Goal: Information Seeking & Learning: Learn about a topic

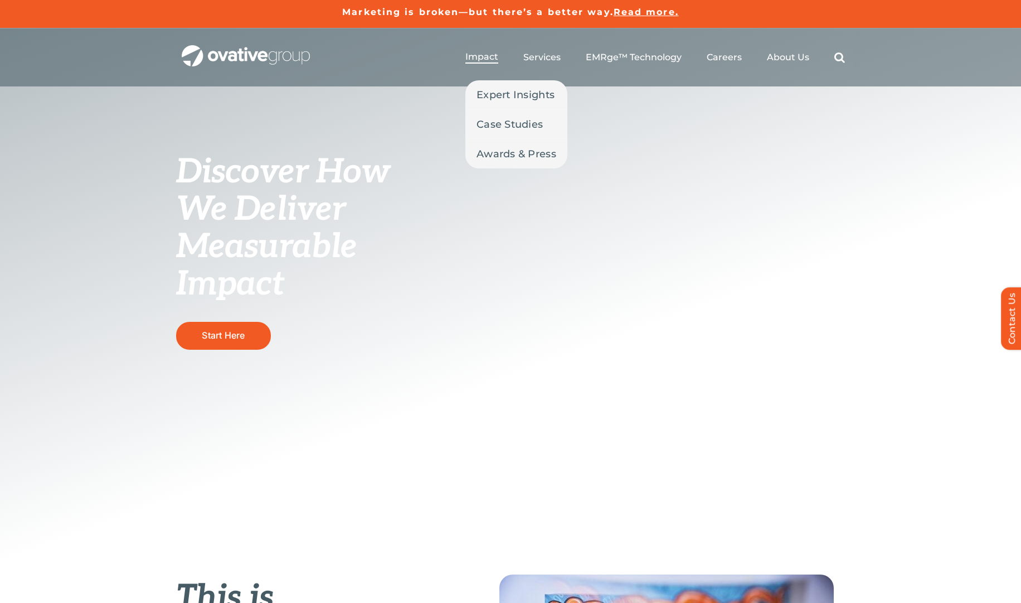
click at [480, 58] on span "Impact" at bounding box center [481, 56] width 33 height 11
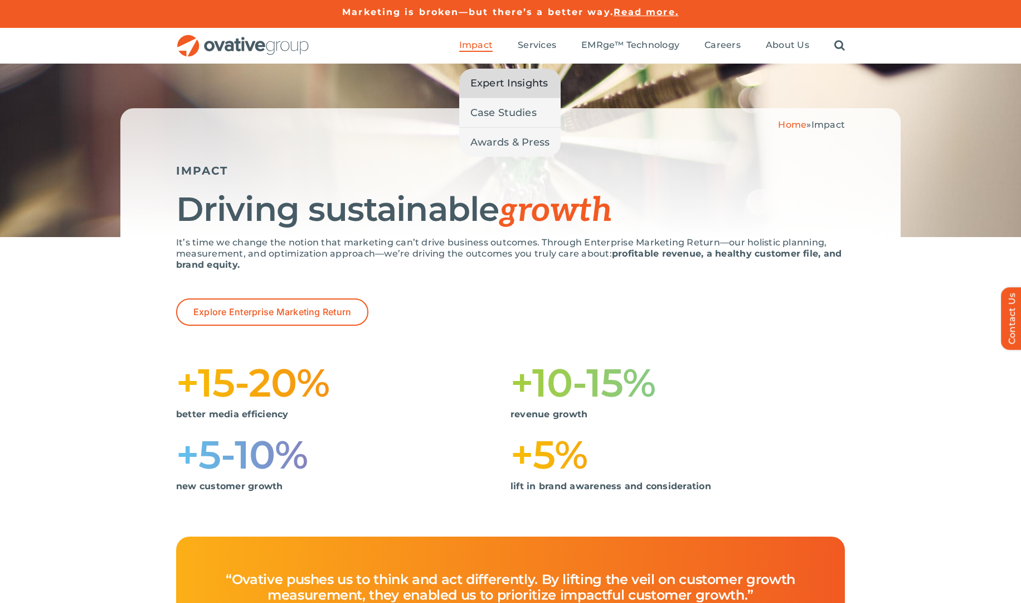
click at [488, 86] on span "Expert Insights" at bounding box center [509, 83] width 78 height 16
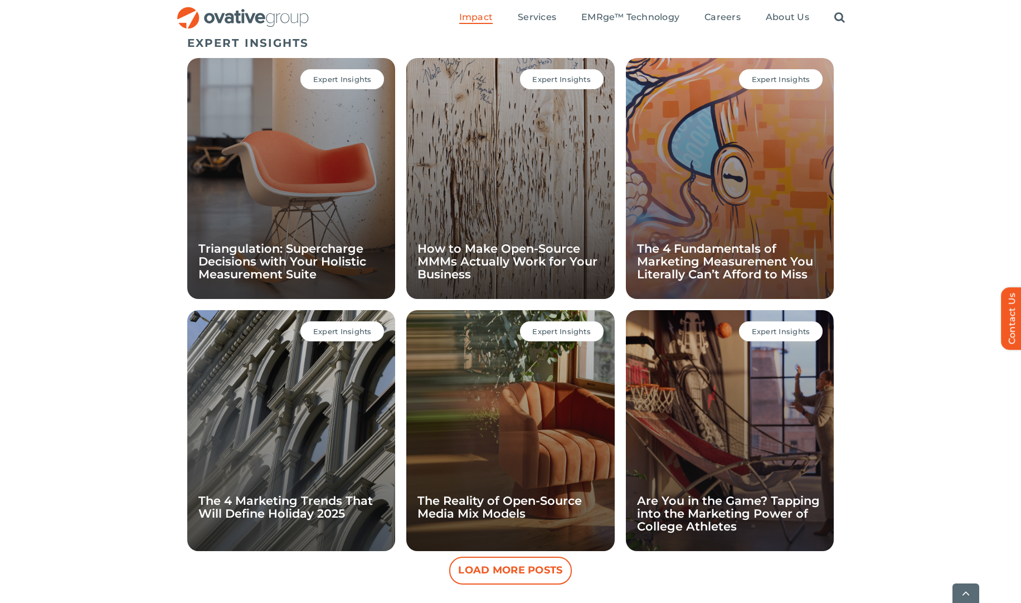
scroll to position [768, 0]
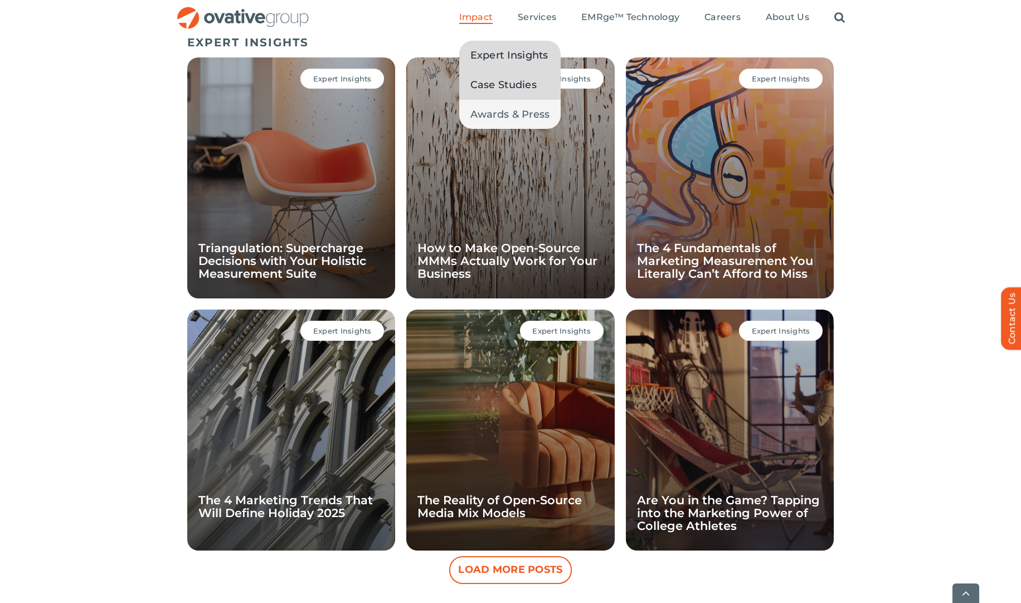
click at [470, 84] on link "Case Studies" at bounding box center [510, 84] width 102 height 29
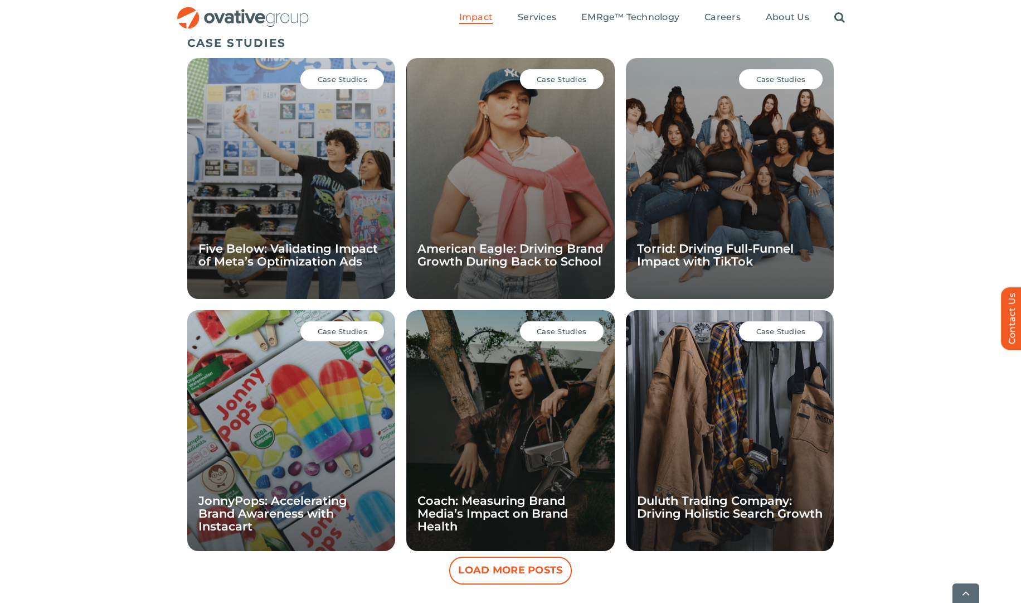
scroll to position [768, 0]
click at [480, 158] on div "Case Studies American Eagle: Driving Brand Growth During Back to School" at bounding box center [510, 177] width 208 height 241
click at [557, 80] on span "Case Studies" at bounding box center [562, 78] width 50 height 9
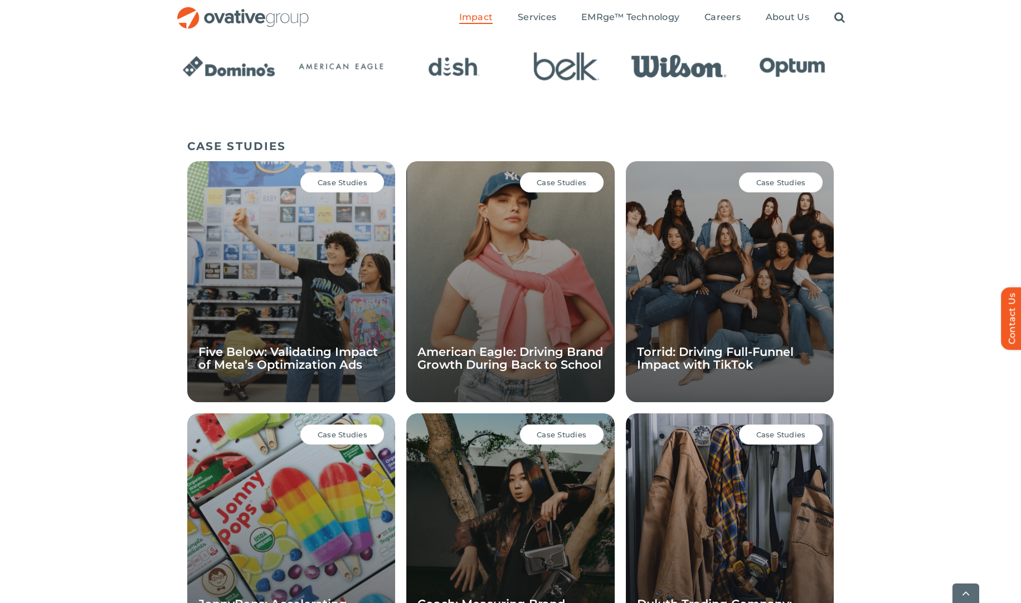
scroll to position [676, 0]
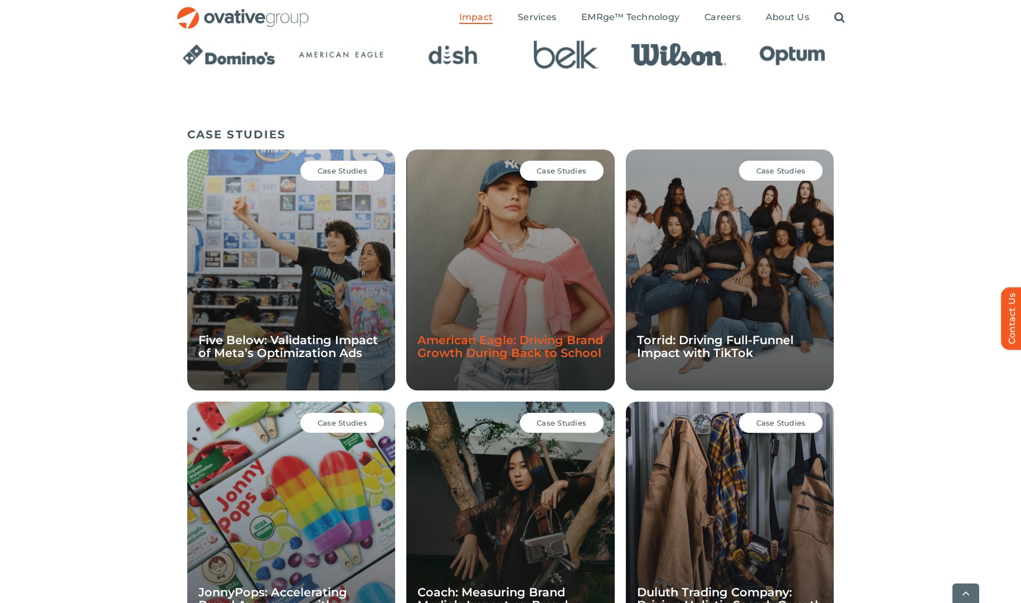
click at [480, 345] on link "American Eagle: Driving Brand Growth During Back to School" at bounding box center [510, 346] width 186 height 27
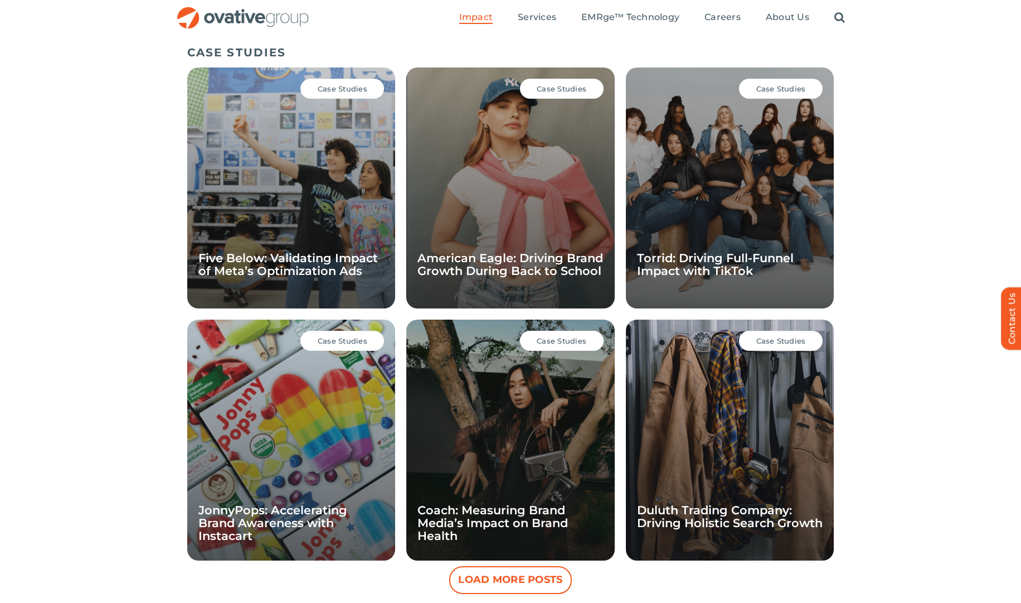
scroll to position [754, 0]
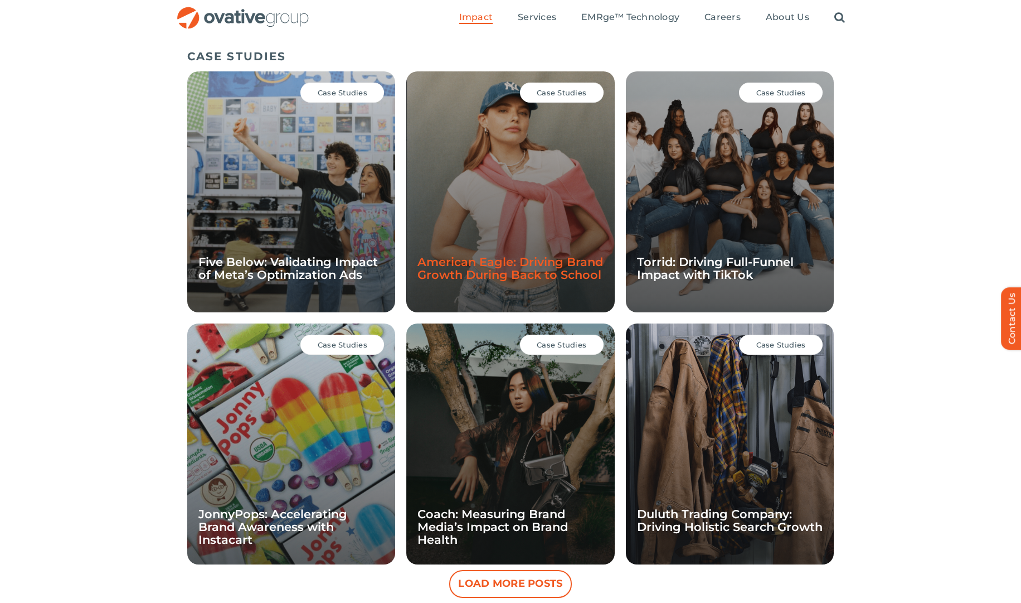
click at [510, 261] on link "American Eagle: Driving Brand Growth During Back to School" at bounding box center [510, 268] width 186 height 27
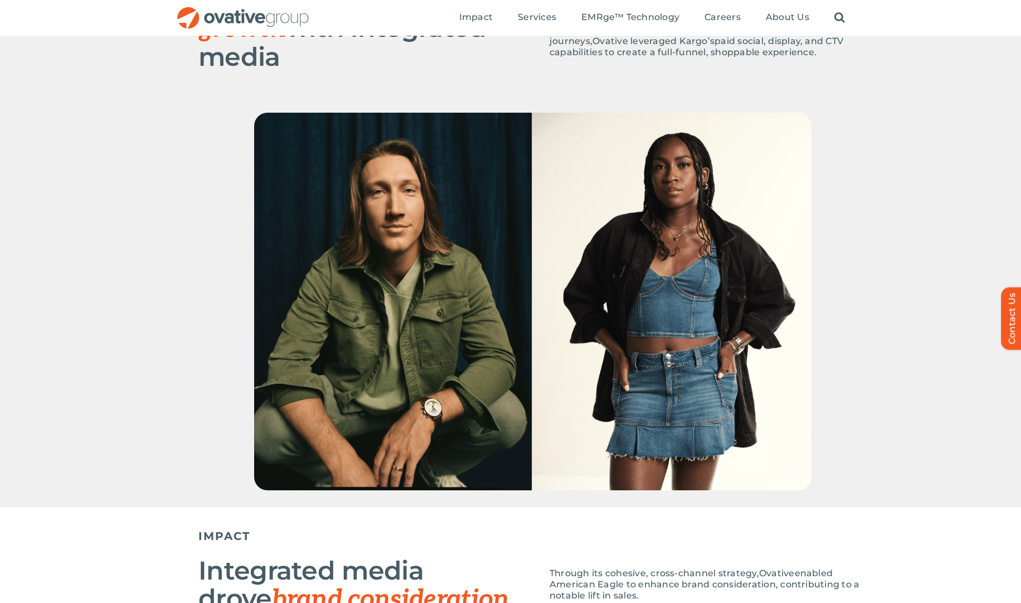
scroll to position [604, 0]
